Goal: Transaction & Acquisition: Purchase product/service

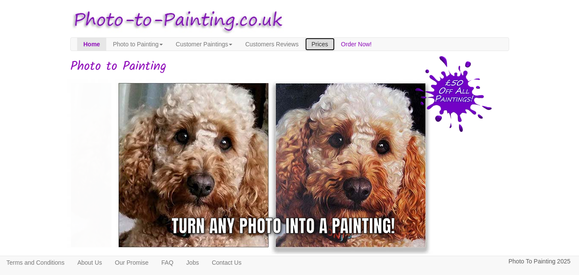
click at [335, 43] on link "Prices" at bounding box center [320, 44] width 30 height 13
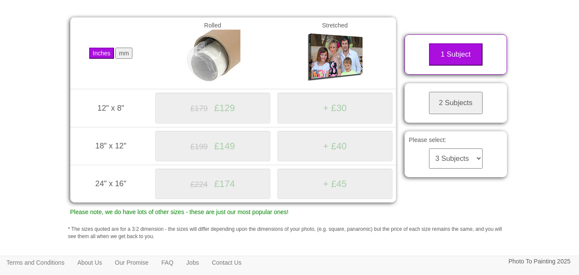
scroll to position [171, 0]
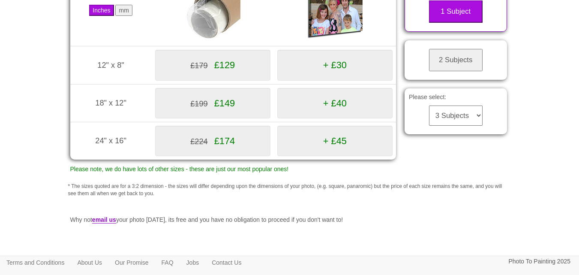
click at [460, 126] on select "3 Subjects 4 Subjects 5 Subjects 6 Subjects 7 Subjects 8 Subjects 9 Subjects 10…" at bounding box center [456, 115] width 54 height 20
click at [429, 116] on select "3 Subjects 4 Subjects 5 Subjects 6 Subjects 7 Subjects 8 Subjects 9 Subjects 10…" at bounding box center [456, 115] width 54 height 20
click at [465, 71] on button "2 Subjects" at bounding box center [456, 60] width 54 height 22
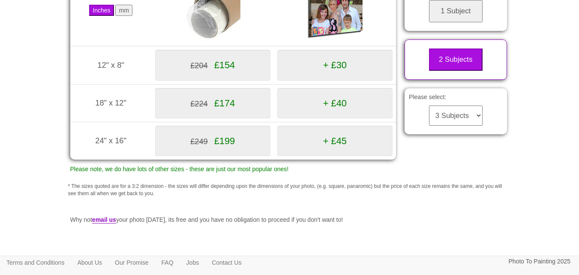
click at [451, 126] on select "3 Subjects 4 Subjects 5 Subjects 6 Subjects 7 Subjects 8 Subjects 9 Subjects 10…" at bounding box center [456, 115] width 54 height 20
click at [429, 116] on select "3 Subjects 4 Subjects 5 Subjects 6 Subjects 7 Subjects 8 Subjects 9 Subjects 10…" at bounding box center [456, 115] width 54 height 20
click at [479, 125] on select "3 Subjects 4 Subjects 5 Subjects 6 Subjects 7 Subjects 8 Subjects 9 Subjects 10…" at bounding box center [456, 115] width 54 height 20
click at [429, 116] on select "3 Subjects 4 Subjects 5 Subjects 6 Subjects 7 Subjects 8 Subjects 9 Subjects 10…" at bounding box center [456, 115] width 54 height 20
click at [452, 71] on button "2 Subjects" at bounding box center [456, 59] width 54 height 22
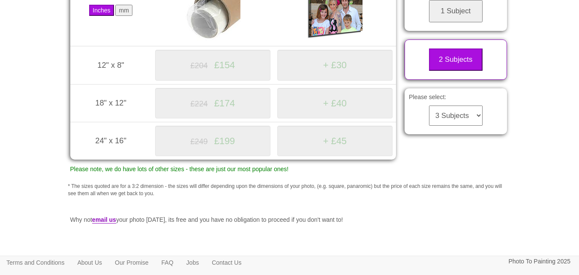
click at [457, 126] on select "3 Subjects 4 Subjects 5 Subjects 6 Subjects 7 Subjects 8 Subjects 9 Subjects 10…" at bounding box center [456, 115] width 54 height 20
click at [429, 116] on select "3 Subjects 4 Subjects 5 Subjects 6 Subjects 7 Subjects 8 Subjects 9 Subjects 10…" at bounding box center [456, 115] width 54 height 20
click at [458, 126] on select "3 Subjects 4 Subjects 5 Subjects 6 Subjects 7 Subjects 8 Subjects 9 Subjects 10…" at bounding box center [456, 115] width 54 height 20
click at [429, 116] on select "3 Subjects 4 Subjects 5 Subjects 6 Subjects 7 Subjects 8 Subjects 9 Subjects 10…" at bounding box center [456, 115] width 54 height 20
click at [422, 179] on div "Inches mm Rolled Stretched 12" x 8" (305mm x 203mm) £204 £154 + £30 18" x 12"" at bounding box center [290, 83] width 452 height 244
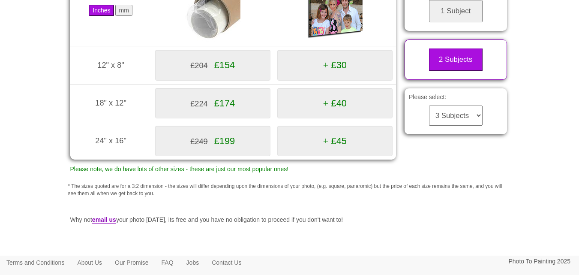
click at [443, 126] on select "3 Subjects 4 Subjects 5 Subjects 6 Subjects 7 Subjects 8 Subjects 9 Subjects 10…" at bounding box center [456, 115] width 54 height 20
click at [429, 116] on select "3 Subjects 4 Subjects 5 Subjects 6 Subjects 7 Subjects 8 Subjects 9 Subjects 10…" at bounding box center [456, 115] width 54 height 20
click at [467, 71] on button "2 Subjects" at bounding box center [456, 59] width 54 height 22
click at [452, 126] on select "3 Subjects 4 Subjects 5 Subjects 6 Subjects 7 Subjects 8 Subjects 9 Subjects 10…" at bounding box center [456, 115] width 54 height 20
click at [429, 116] on select "3 Subjects 4 Subjects 5 Subjects 6 Subjects 7 Subjects 8 Subjects 9 Subjects 10…" at bounding box center [456, 115] width 54 height 20
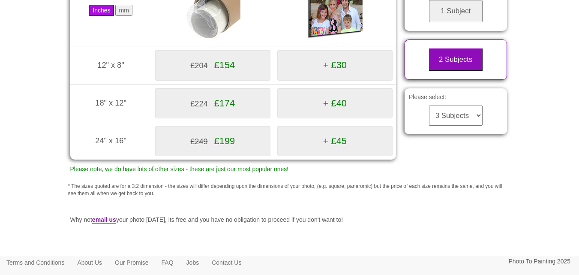
click at [437, 71] on button "2 Subjects" at bounding box center [456, 59] width 54 height 22
click at [443, 126] on select "3 Subjects 4 Subjects 5 Subjects 6 Subjects 7 Subjects 8 Subjects 9 Subjects 10…" at bounding box center [456, 115] width 54 height 20
click at [429, 116] on select "3 Subjects 4 Subjects 5 Subjects 6 Subjects 7 Subjects 8 Subjects 9 Subjects 10…" at bounding box center [456, 115] width 54 height 20
click at [469, 126] on select "3 Subjects 4 Subjects 5 Subjects 6 Subjects 7 Subjects 8 Subjects 9 Subjects 10…" at bounding box center [456, 115] width 54 height 20
click at [429, 116] on select "3 Subjects 4 Subjects 5 Subjects 6 Subjects 7 Subjects 8 Subjects 9 Subjects 10…" at bounding box center [456, 115] width 54 height 20
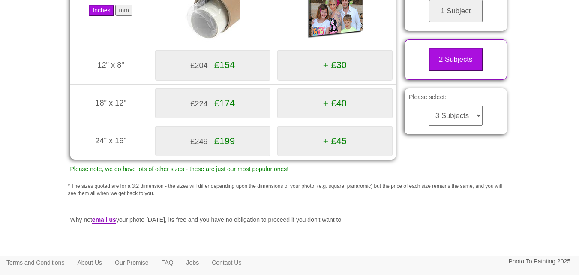
click at [463, 138] on div "Please select: 3 Subjects 4 Subjects 5 Subjects 6 Subjects 7 Subjects 8 Subject…" at bounding box center [455, 111] width 111 height 54
click at [472, 126] on select "3 Subjects 4 Subjects 5 Subjects 6 Subjects 7 Subjects 8 Subjects 9 Subjects 10…" at bounding box center [456, 115] width 54 height 20
click at [459, 126] on select "3 Subjects 4 Subjects 5 Subjects 6 Subjects 7 Subjects 8 Subjects 9 Subjects 10…" at bounding box center [456, 115] width 54 height 20
click at [429, 116] on select "3 Subjects 4 Subjects 5 Subjects 6 Subjects 7 Subjects 8 Subjects 9 Subjects 10…" at bounding box center [456, 115] width 54 height 20
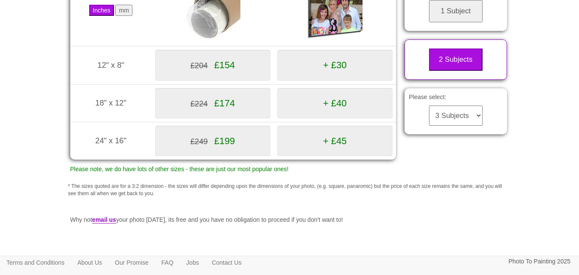
click at [541, 116] on body "Your painting - risk free Toggle navigation Menu Home Photo to Painting Photo t…" at bounding box center [289, 93] width 579 height 520
click at [106, 16] on button "Inches" at bounding box center [101, 10] width 24 height 11
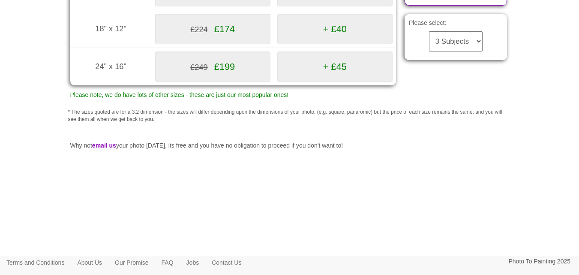
scroll to position [257, 0]
